Goal: Information Seeking & Learning: Check status

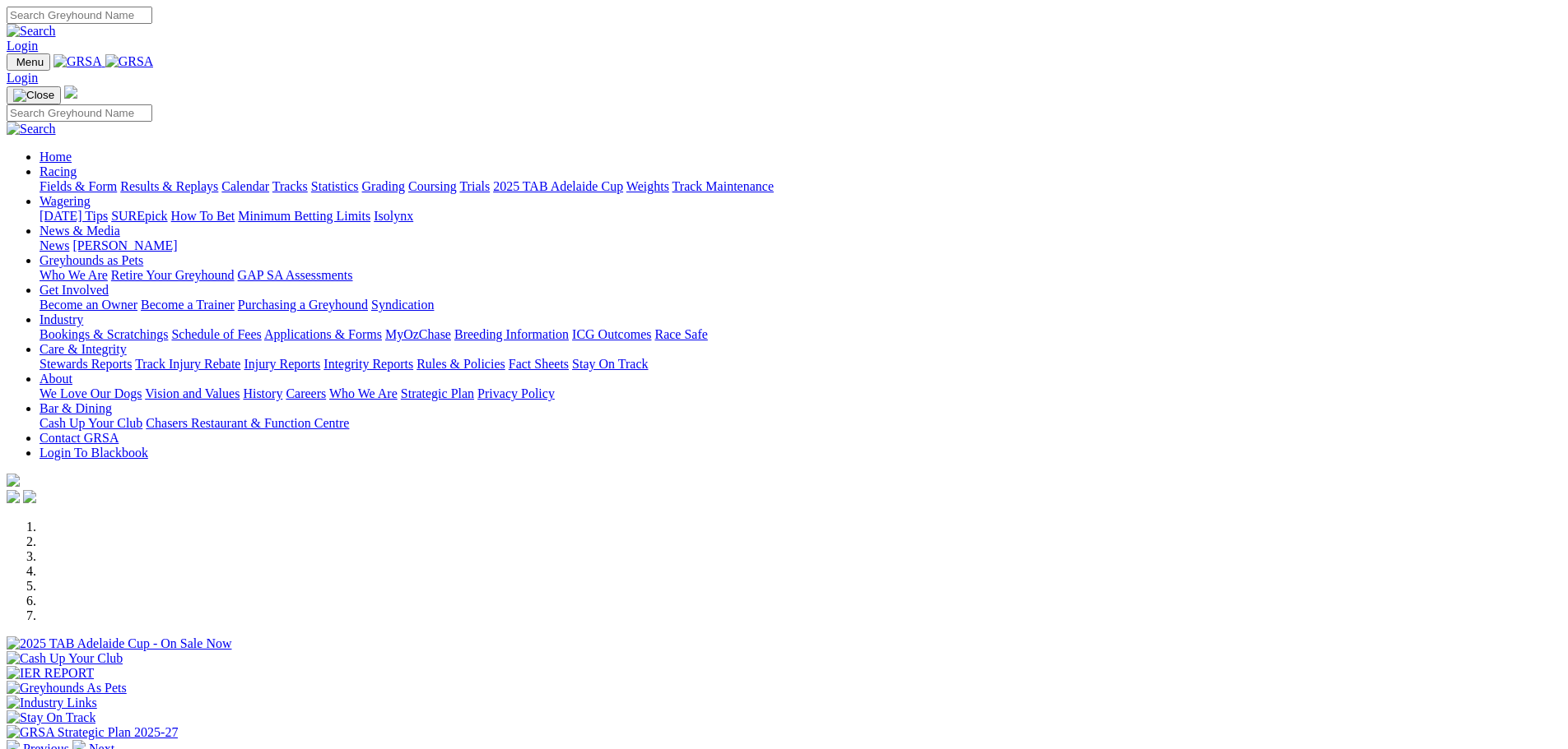
click at [126, 342] on link "Care & Integrity" at bounding box center [82, 349] width 87 height 14
click at [132, 357] on link "Stewards Reports" at bounding box center [85, 364] width 93 height 14
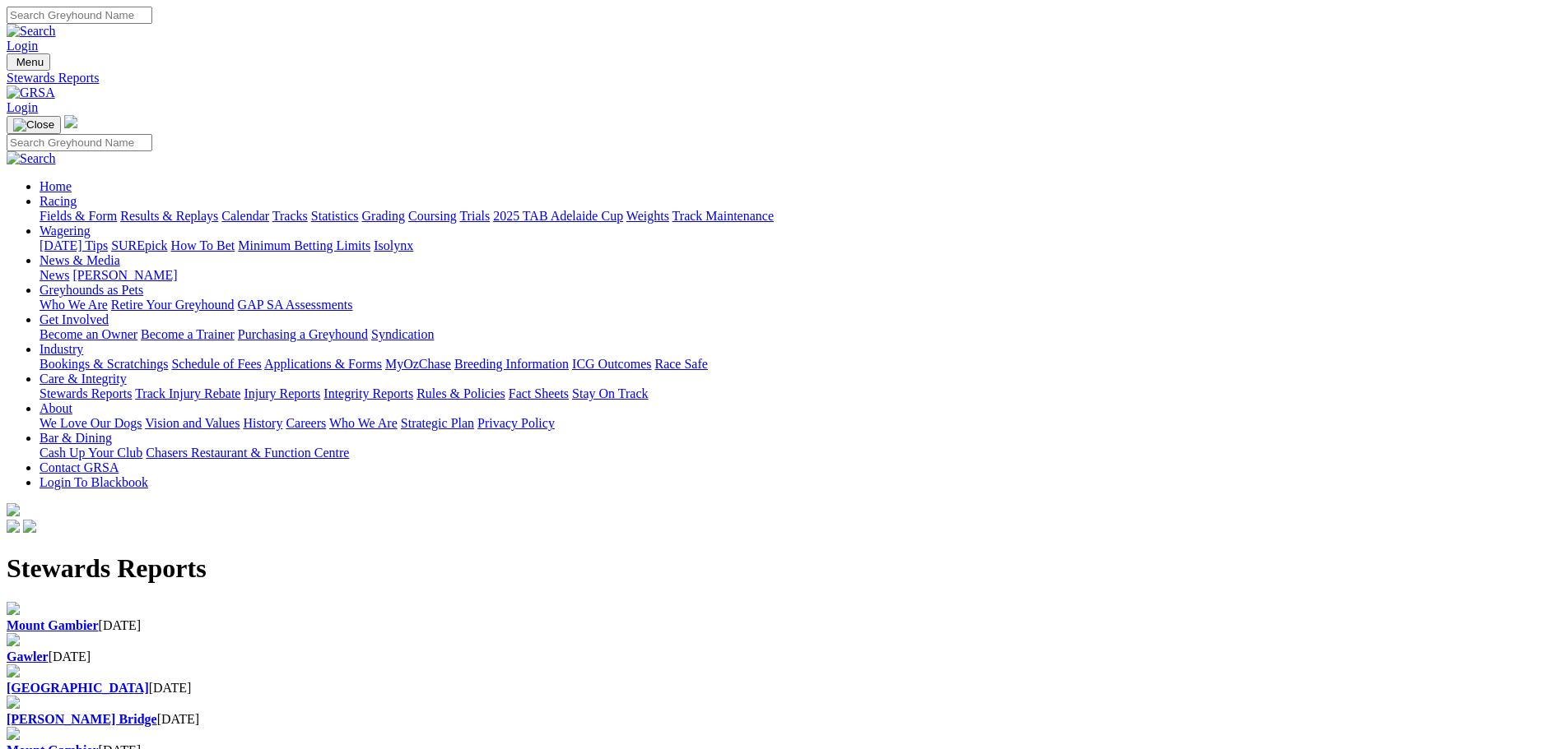
click at [77, 194] on link "Racing" at bounding box center [58, 201] width 37 height 14
click at [218, 209] on link "Results & Replays" at bounding box center [168, 215] width 98 height 14
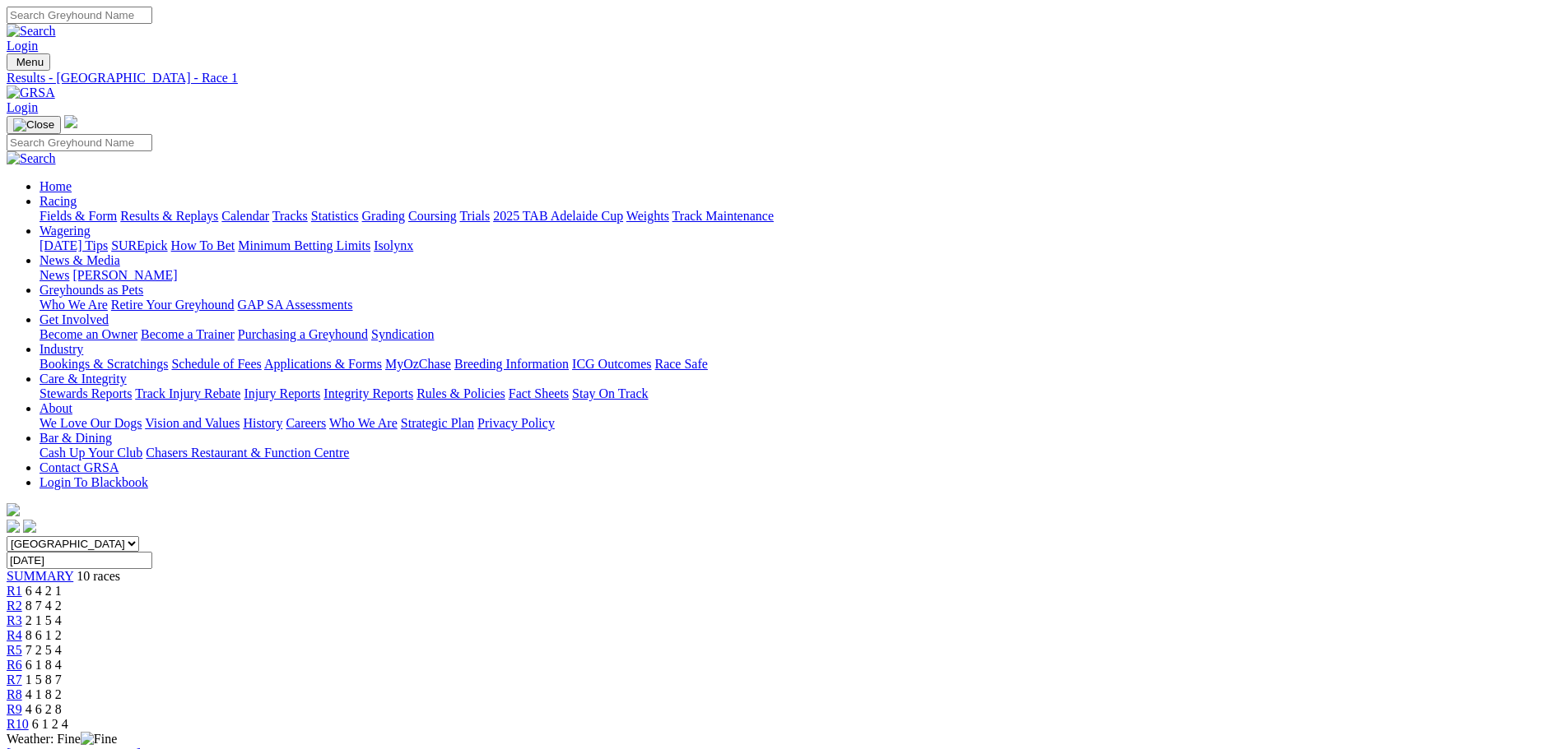
click at [521, 598] on div "R2 8 7 4 2" at bounding box center [784, 606] width 1555 height 15
click at [22, 613] on span "R3" at bounding box center [14, 620] width 16 height 14
click at [705, 628] on div "R4 8 6 1 2" at bounding box center [784, 636] width 1555 height 15
click at [22, 643] on span "R5" at bounding box center [14, 650] width 16 height 14
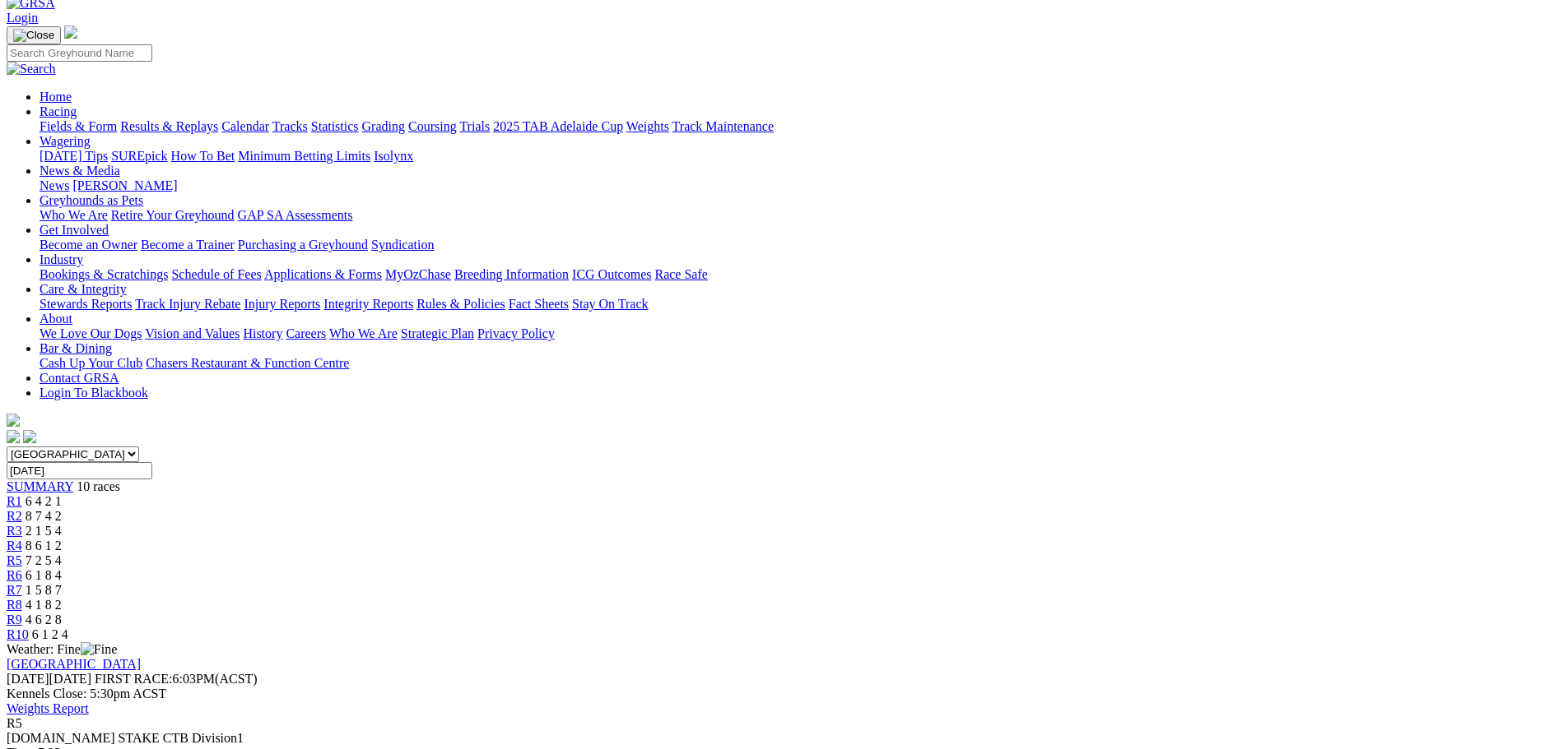
scroll to position [82, 0]
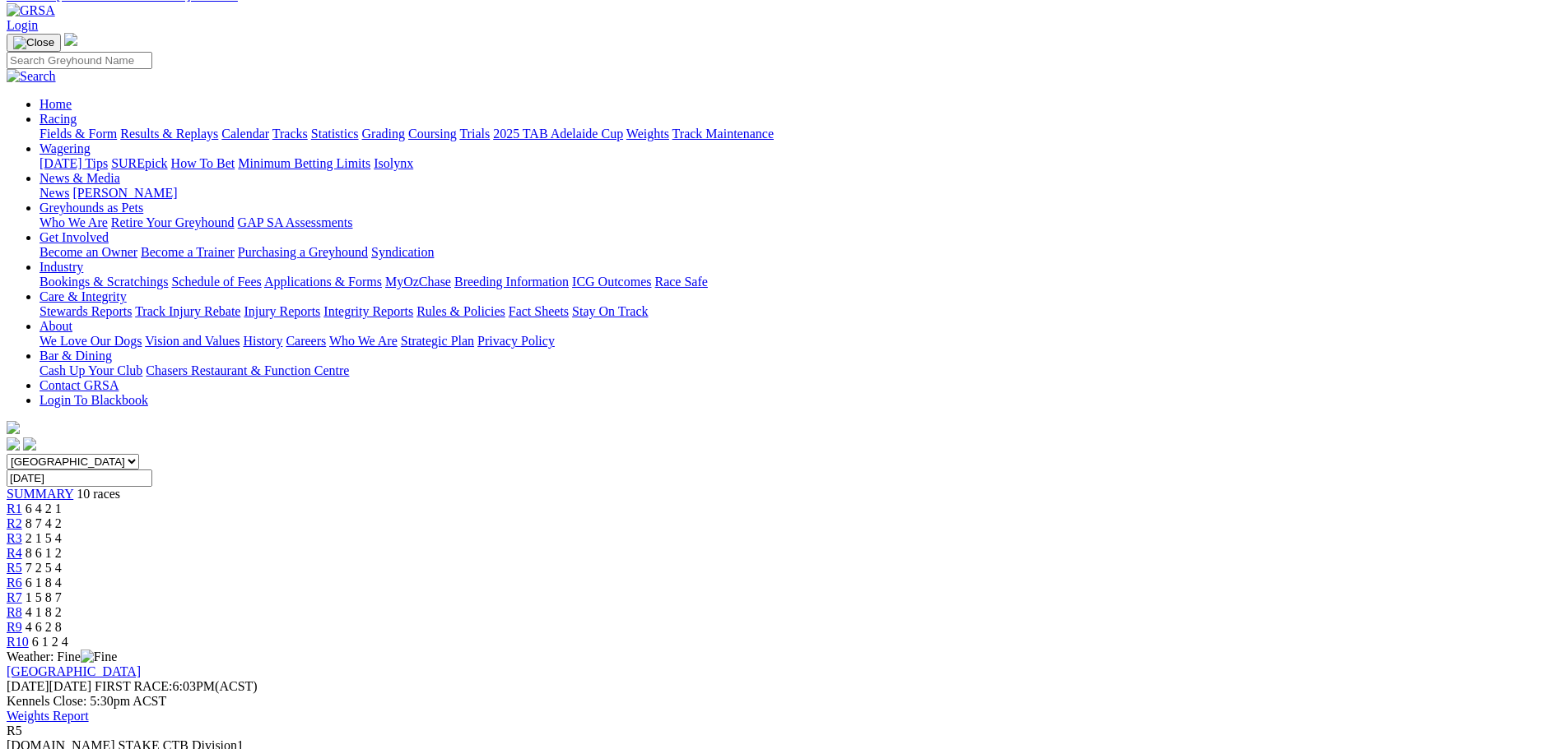
click at [22, 576] on link "R6" at bounding box center [14, 583] width 16 height 14
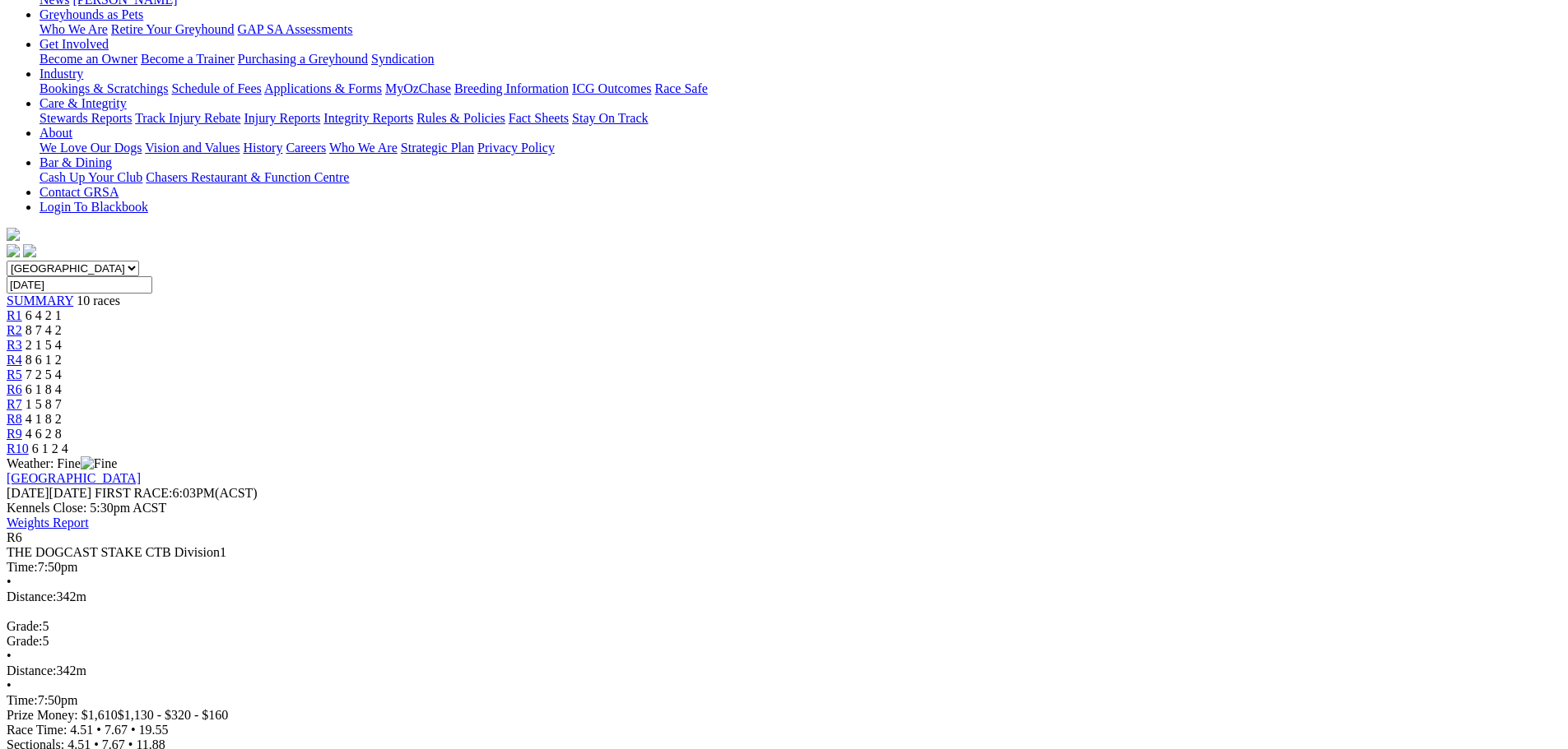
scroll to position [247, 0]
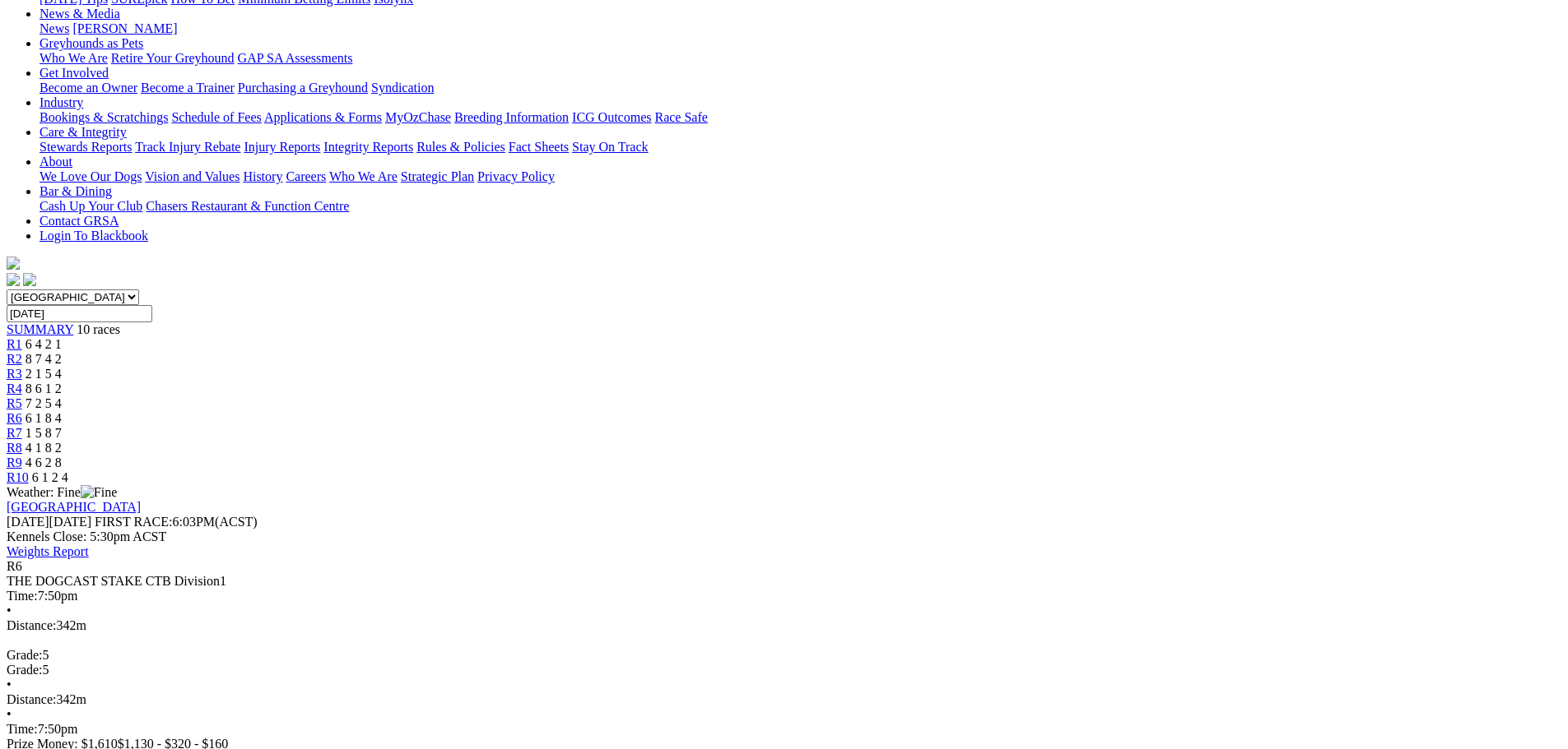
click at [22, 426] on link "R7" at bounding box center [14, 433] width 16 height 14
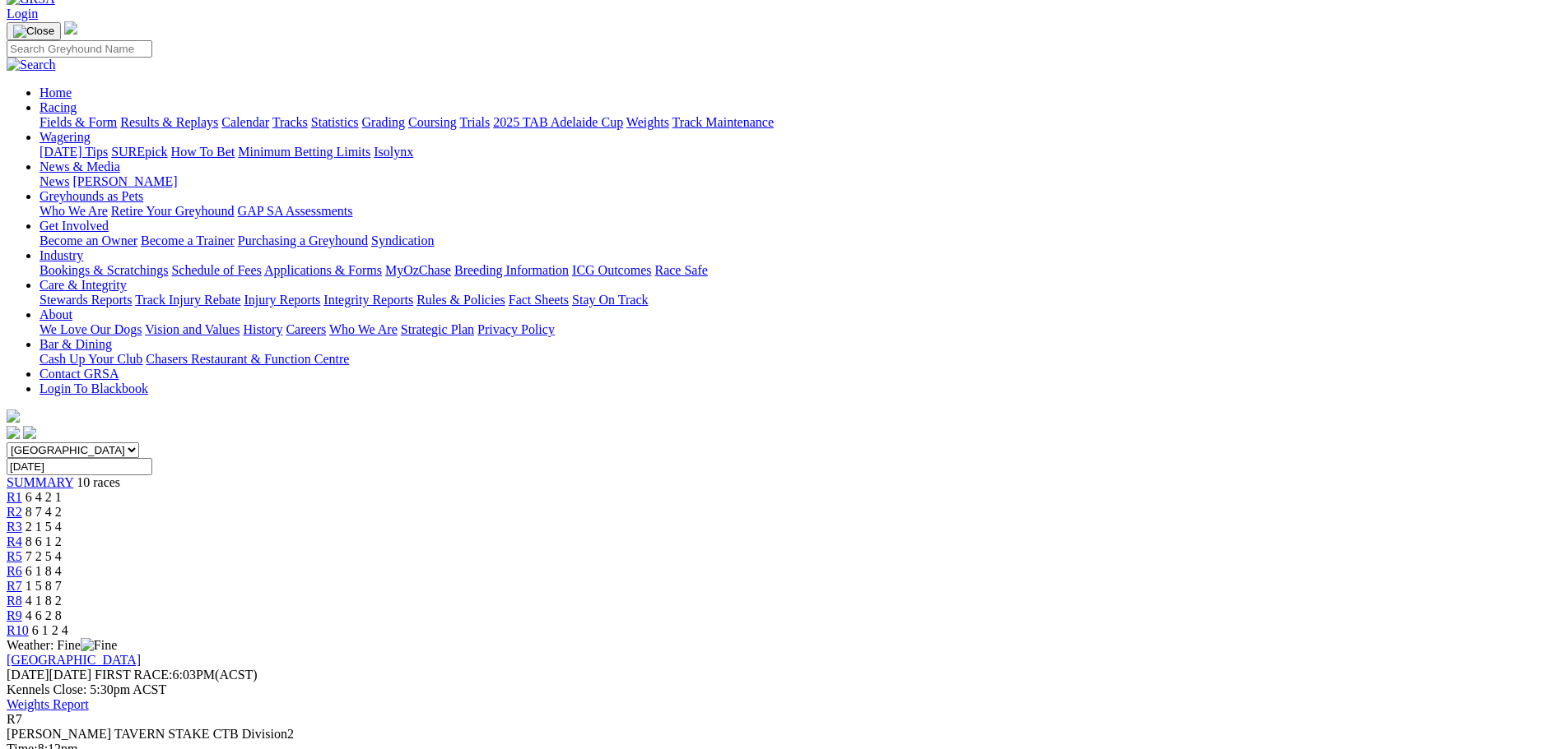
scroll to position [82, 0]
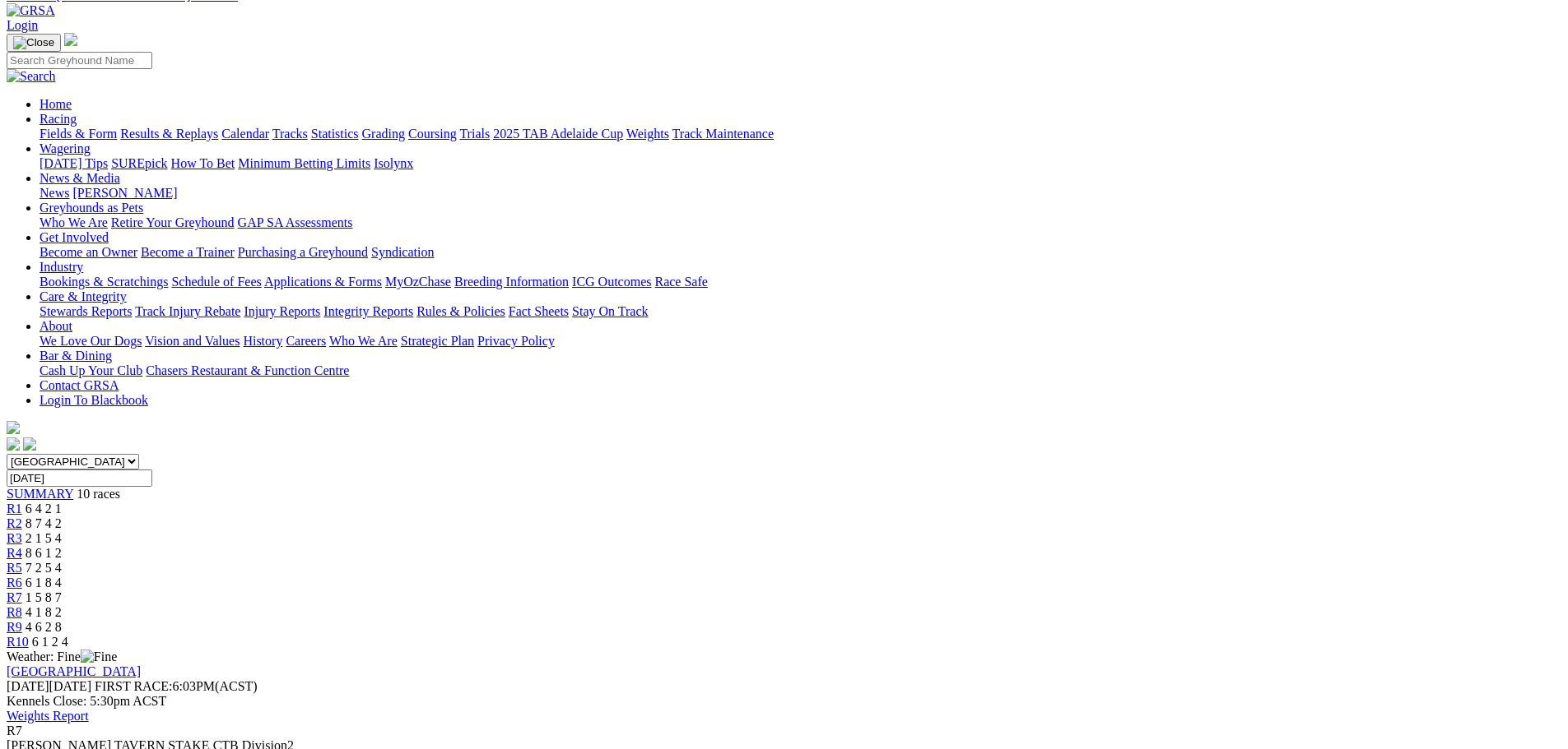
click at [22, 605] on span "R8" at bounding box center [14, 612] width 16 height 14
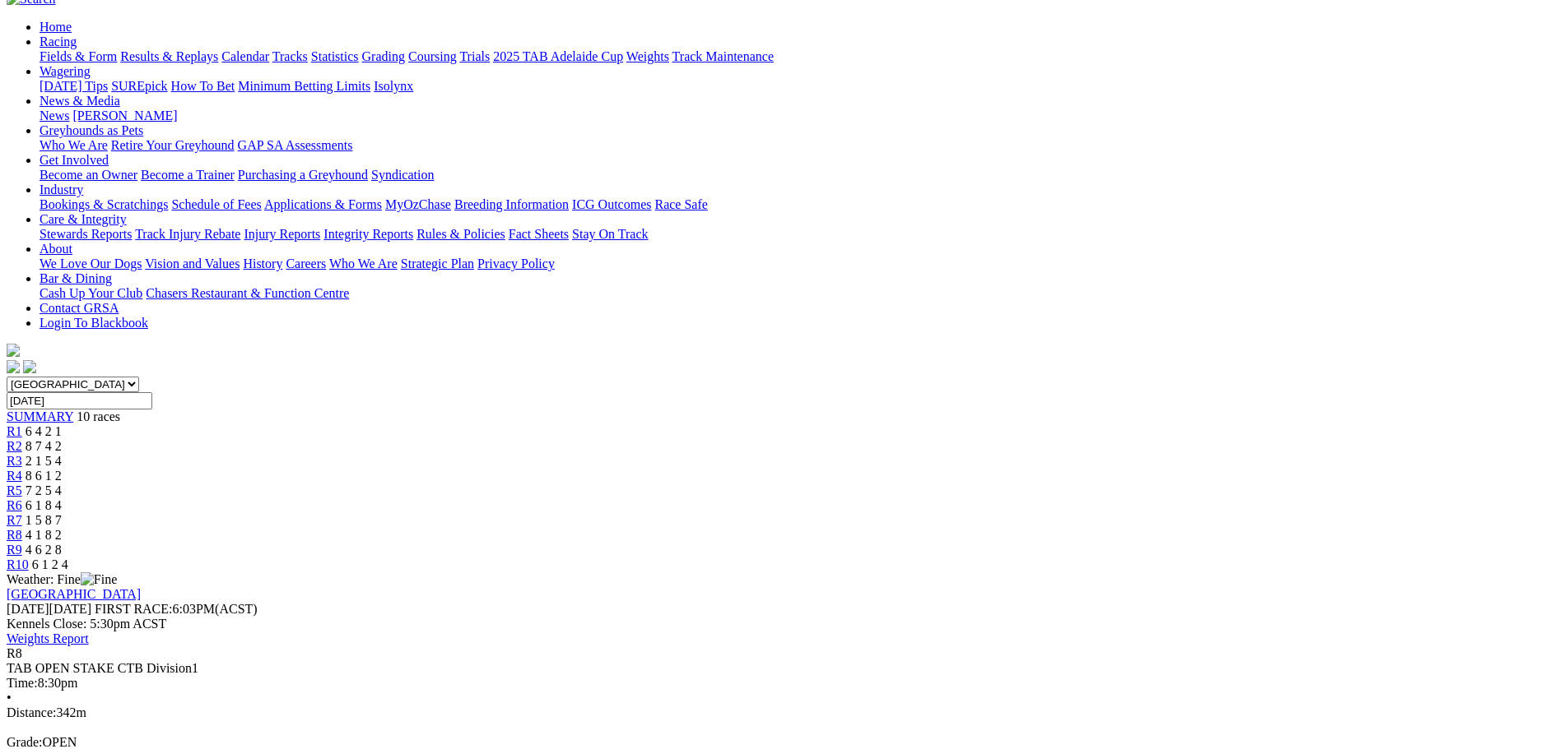
scroll to position [165, 0]
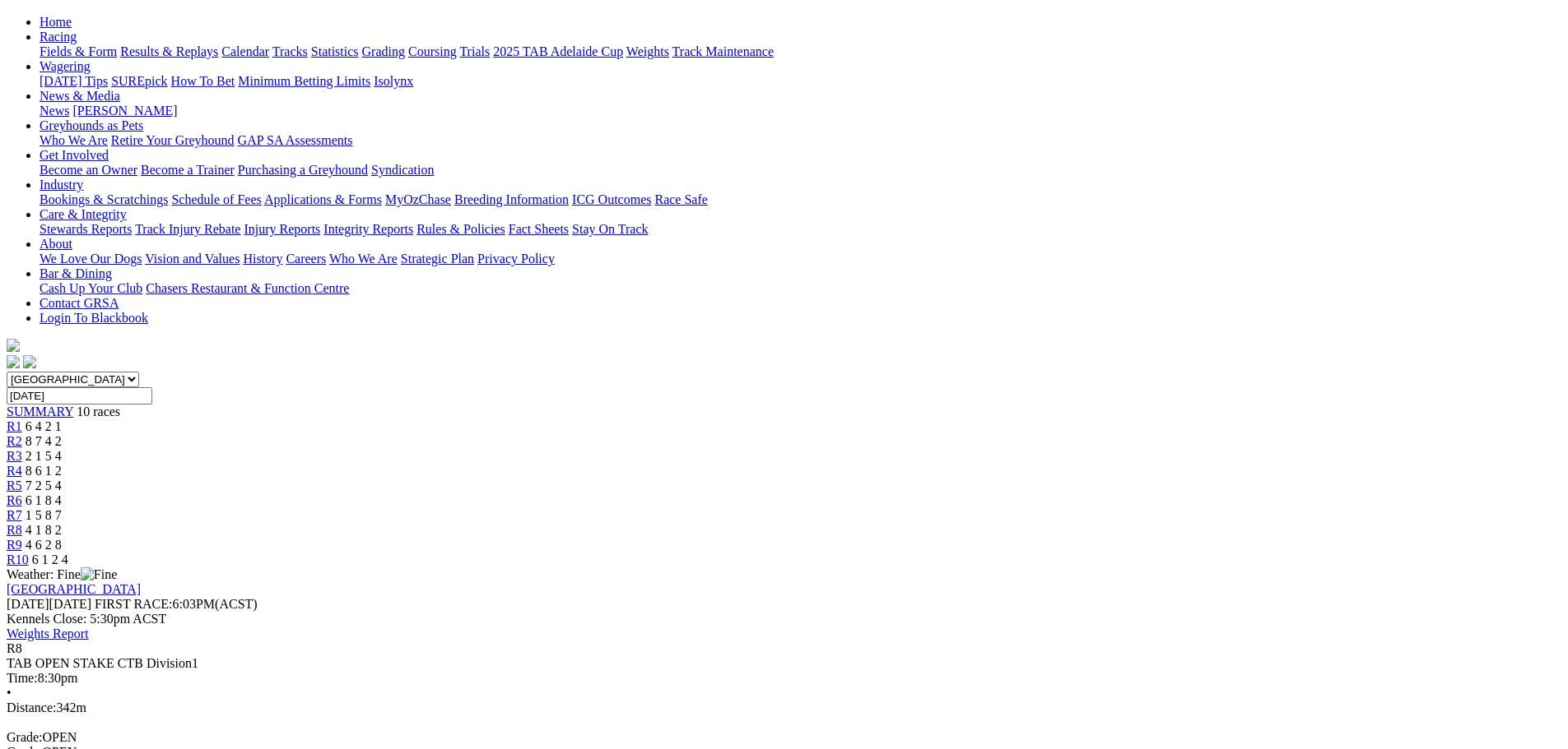
click at [22, 538] on link "R9" at bounding box center [14, 544] width 16 height 14
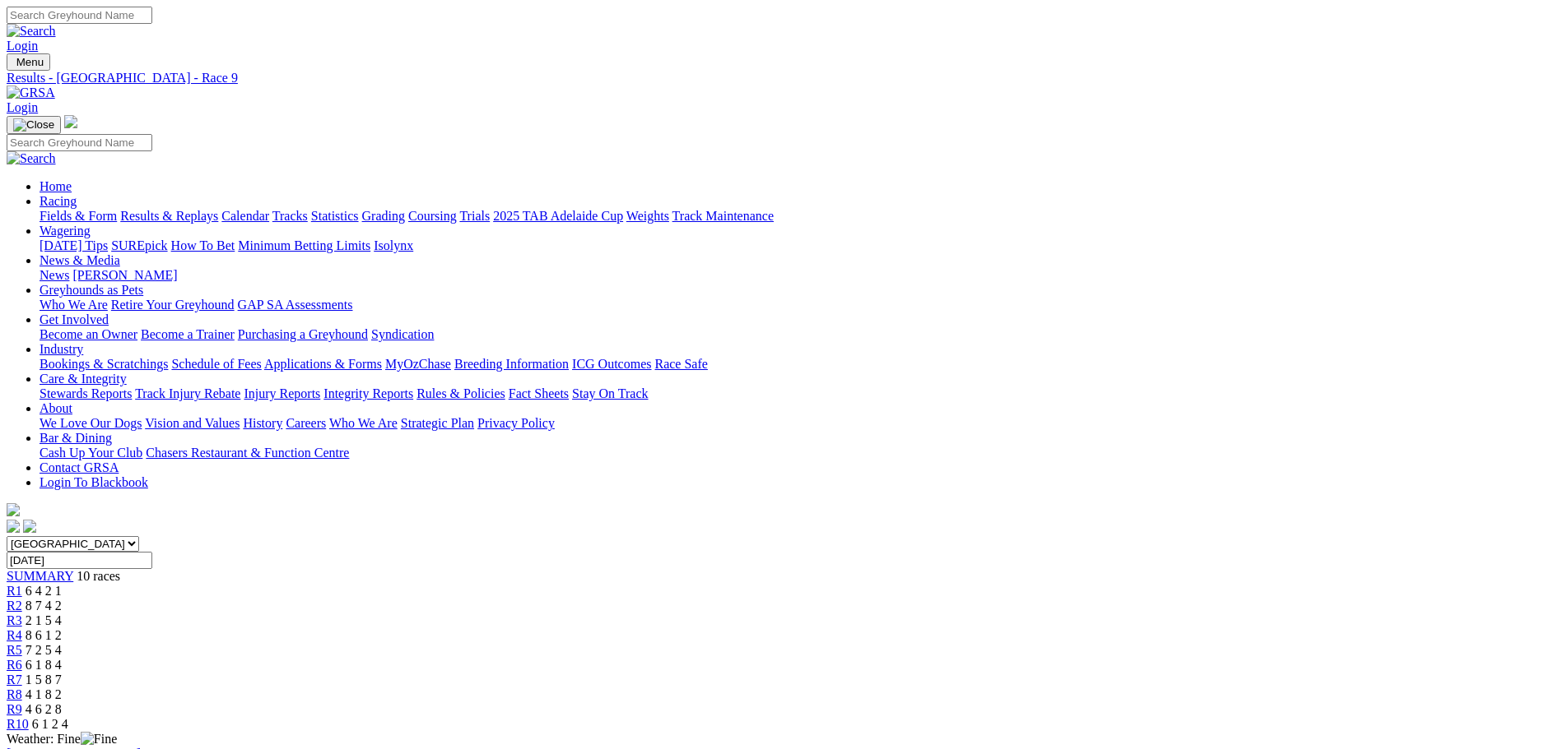
click at [29, 717] on link "R10" at bounding box center [18, 724] width 22 height 14
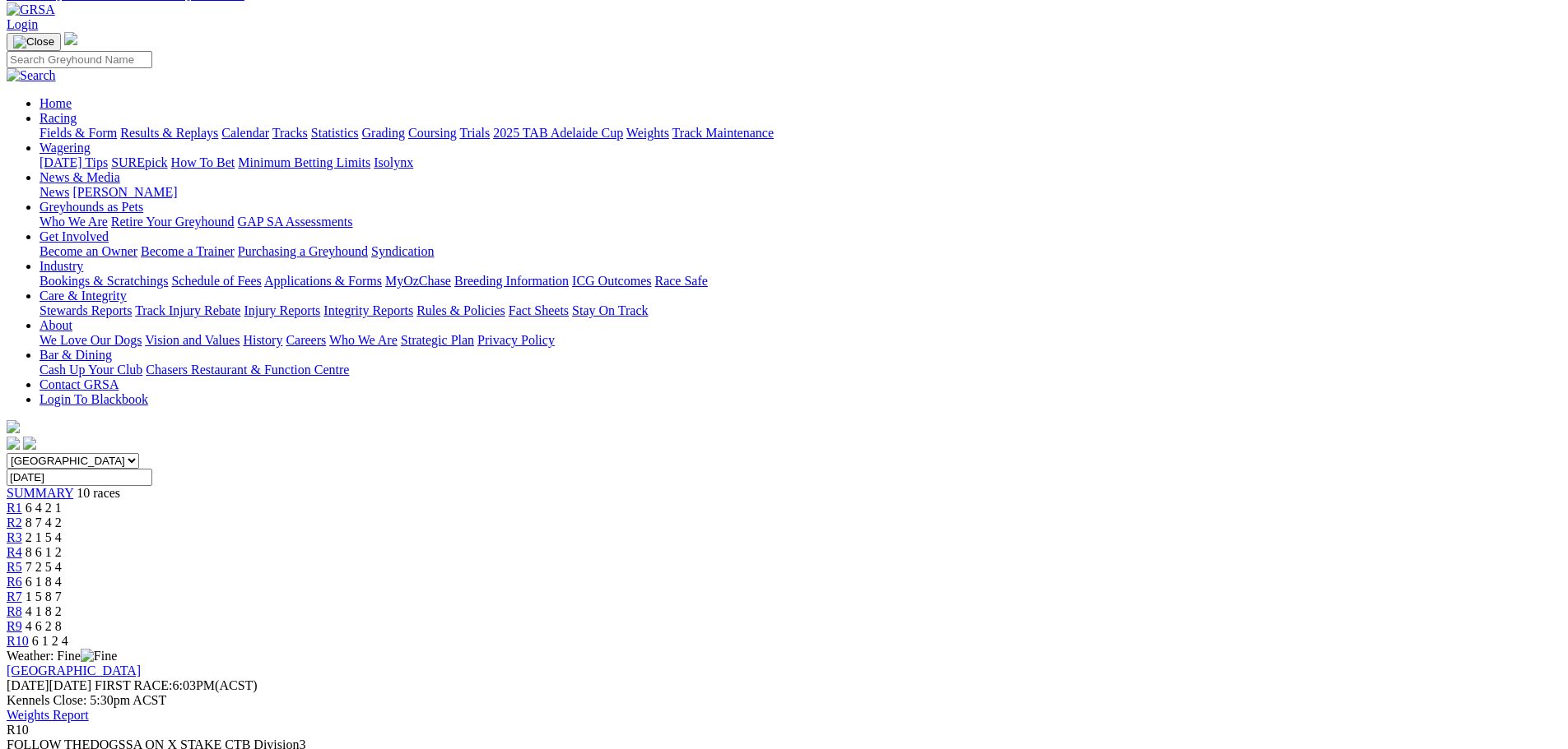
scroll to position [82, 0]
click at [1156, 620] on div "R9 4 6 2 8" at bounding box center [784, 627] width 1555 height 15
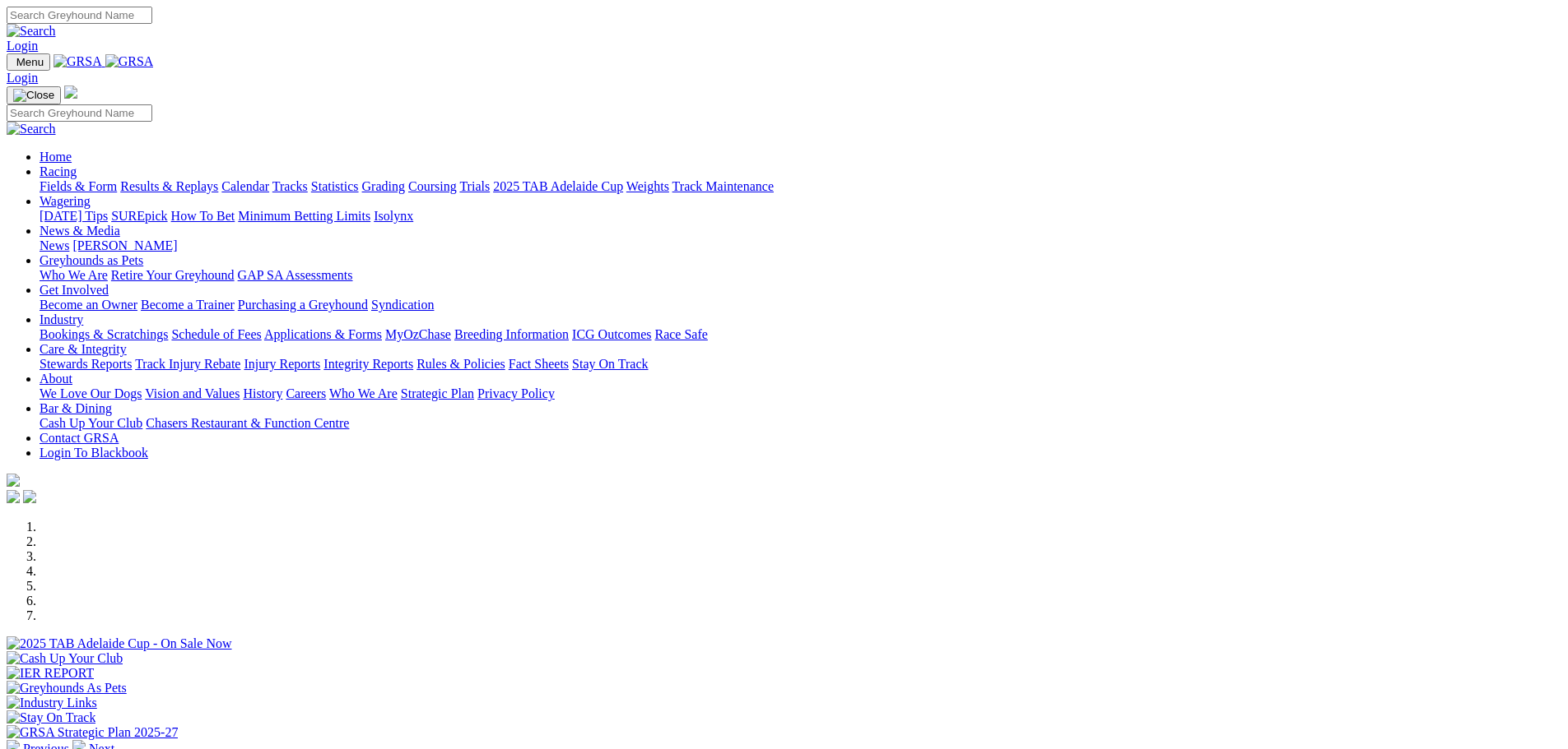
scroll to position [247, 0]
